Goal: Transaction & Acquisition: Purchase product/service

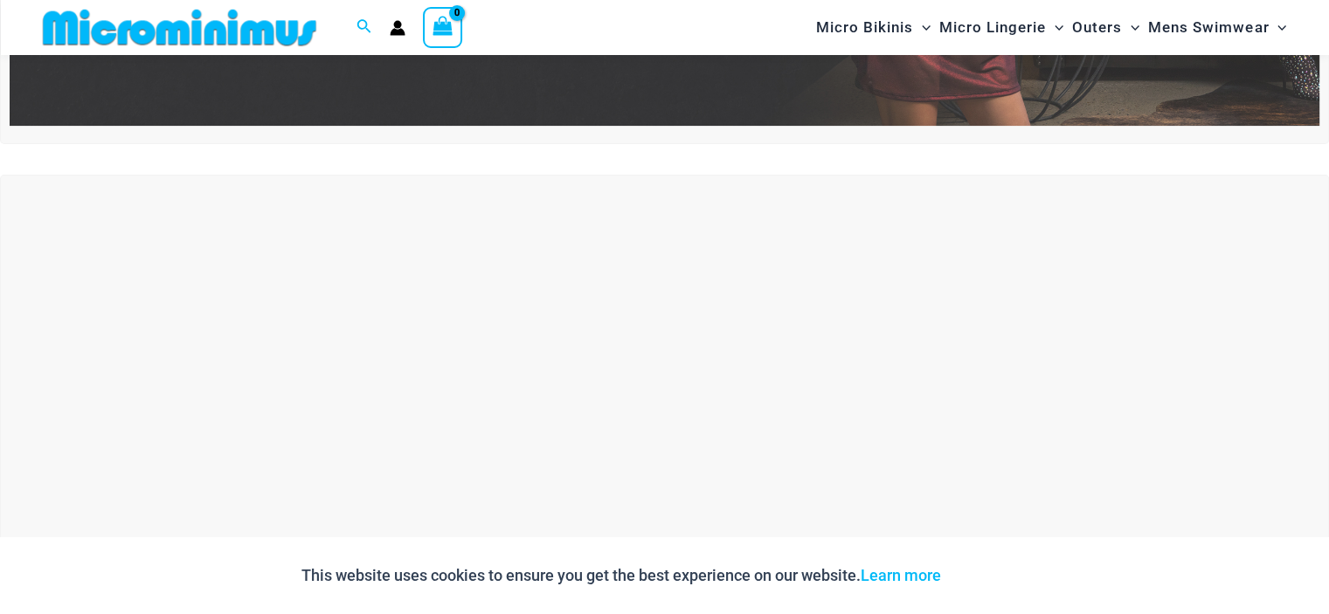
scroll to position [451, 0]
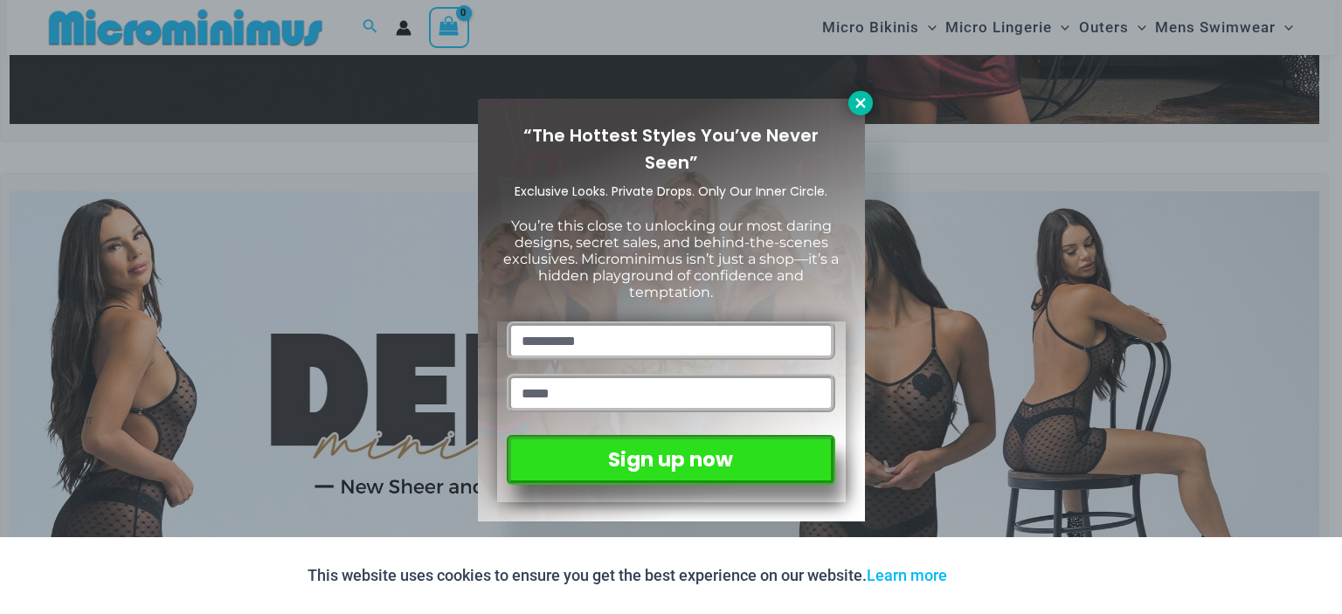
click at [863, 104] on icon at bounding box center [861, 103] width 16 height 16
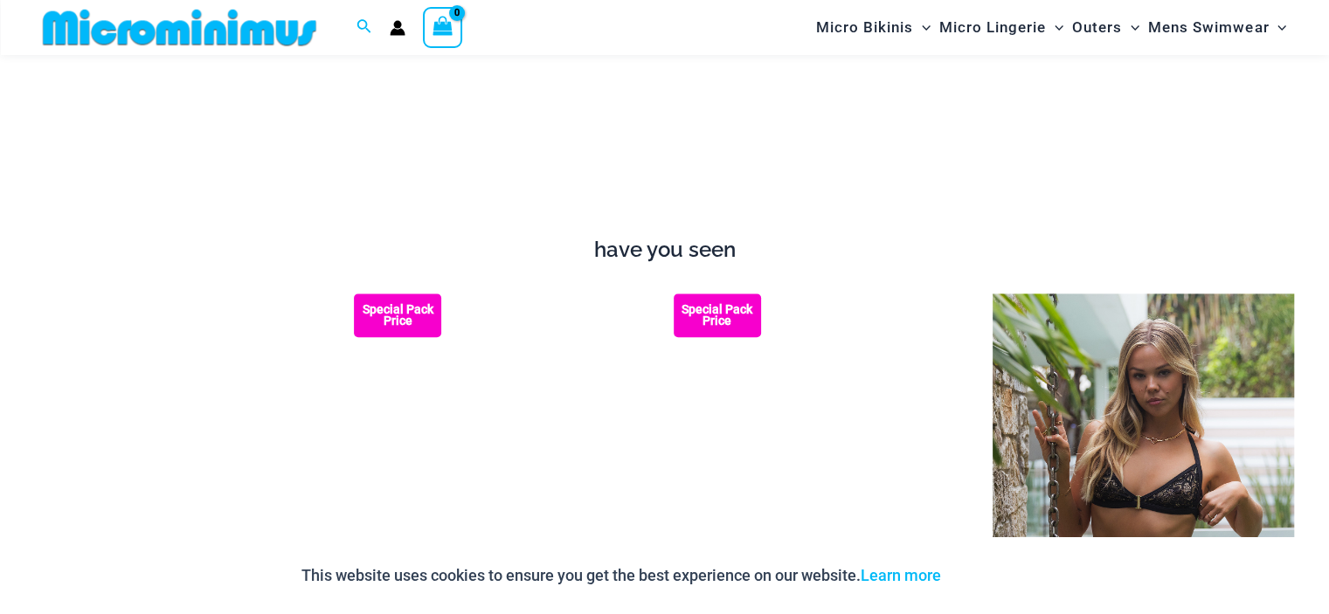
scroll to position [1615, 0]
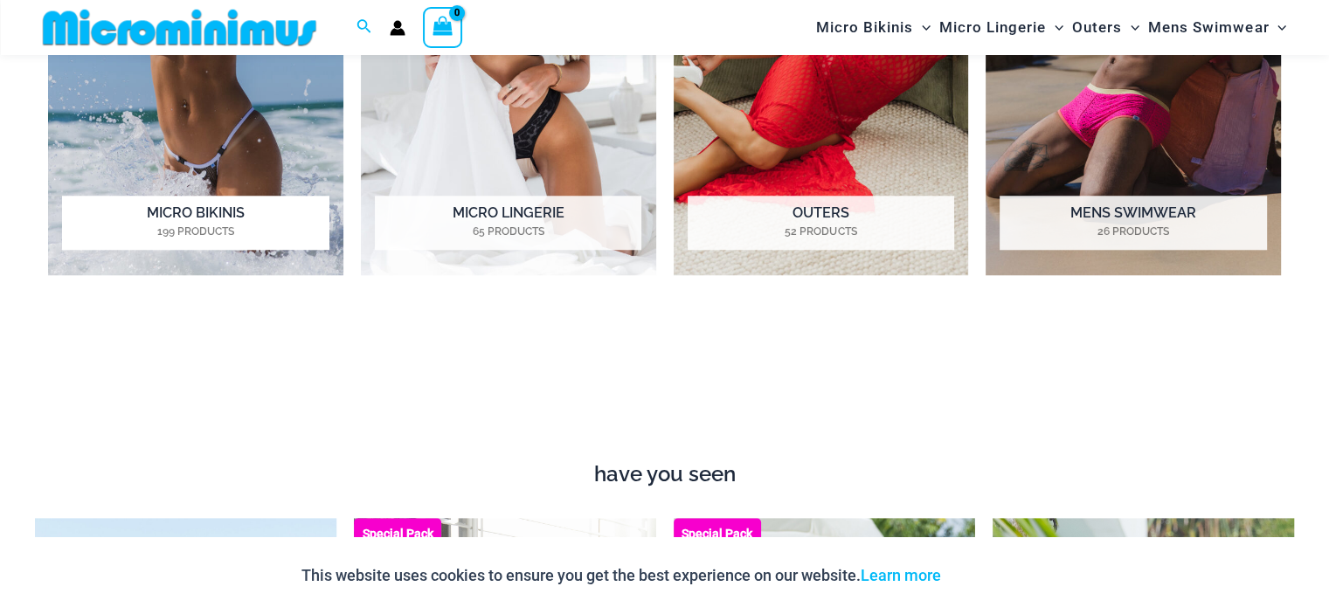
click at [219, 180] on img "Visit product category Micro Bikinis" at bounding box center [195, 47] width 295 height 455
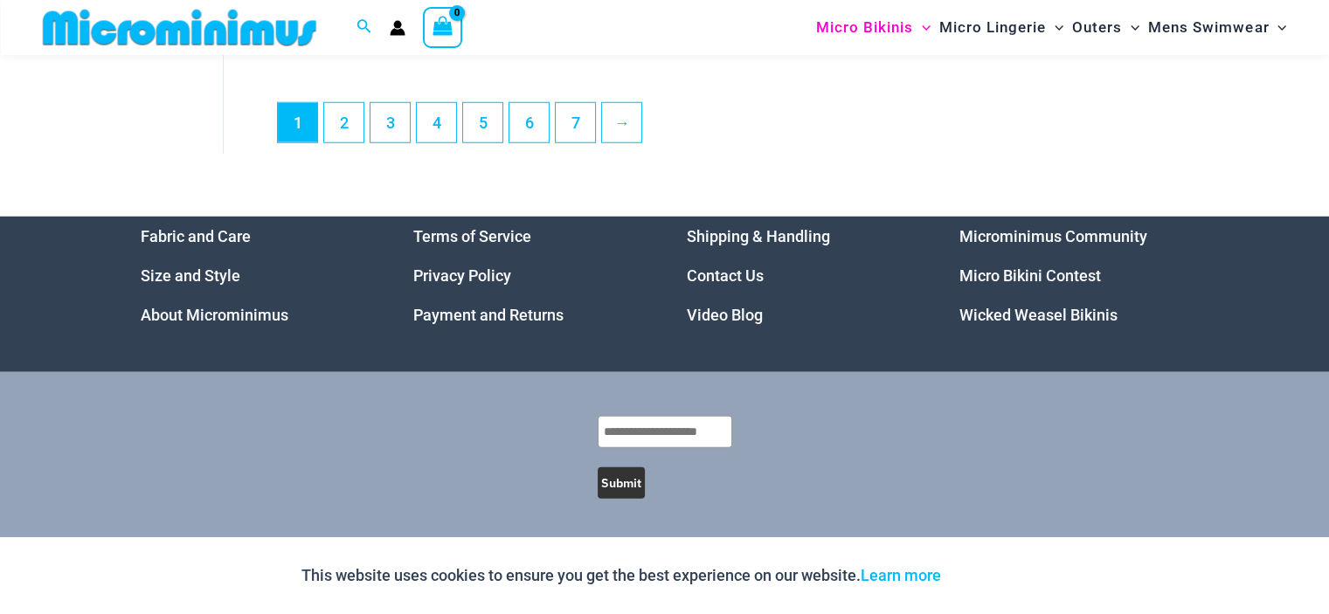
scroll to position [4826, 0]
click at [997, 275] on link "Micro Bikini Contest" at bounding box center [1031, 276] width 142 height 18
